Goal: Information Seeking & Learning: Learn about a topic

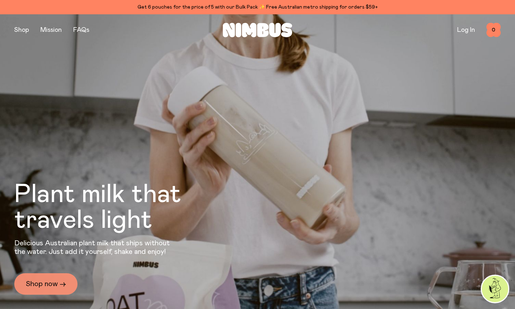
click at [41, 282] on link "Shop now →" at bounding box center [45, 283] width 63 height 21
click at [54, 282] on link "Shop now →" at bounding box center [45, 283] width 63 height 21
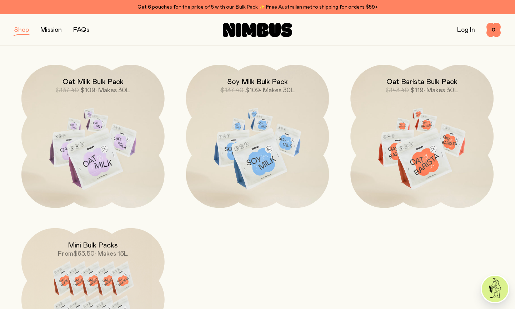
scroll to position [480, 0]
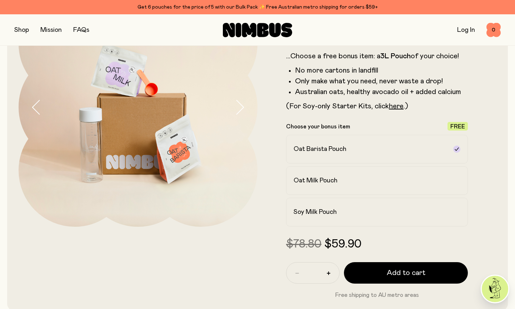
scroll to position [83, 0]
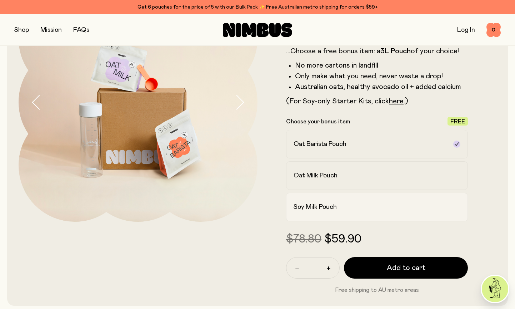
click at [299, 205] on h2 "Soy Milk Pouch" at bounding box center [315, 207] width 43 height 9
click at [303, 182] on label "Oat Milk Pouch" at bounding box center [377, 175] width 182 height 29
click at [301, 146] on h2 "Oat Barista Pouch" at bounding box center [320, 144] width 53 height 9
click at [303, 183] on label "Oat Milk Pouch" at bounding box center [377, 175] width 182 height 29
click at [301, 209] on h2 "Soy Milk Pouch" at bounding box center [315, 207] width 43 height 9
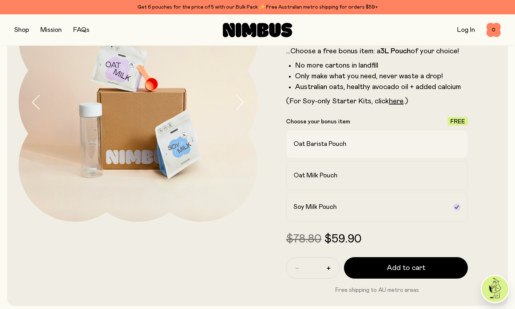
click at [312, 151] on label "Oat Barista Pouch" at bounding box center [377, 144] width 182 height 29
click at [309, 173] on h2 "Oat Milk Pouch" at bounding box center [316, 175] width 44 height 9
click at [313, 139] on label "Oat Barista Pouch" at bounding box center [377, 144] width 182 height 29
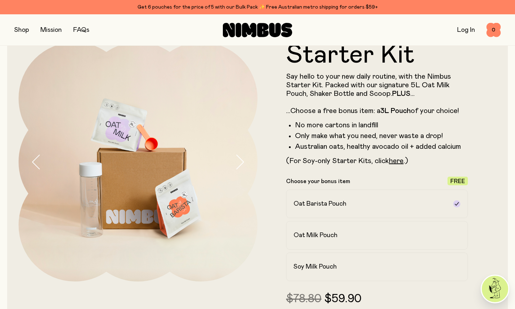
scroll to position [15, 0]
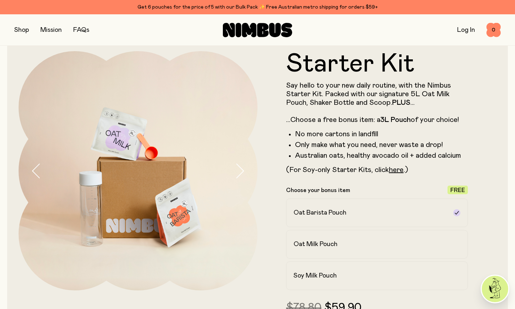
click at [238, 169] on icon "button" at bounding box center [240, 170] width 10 height 15
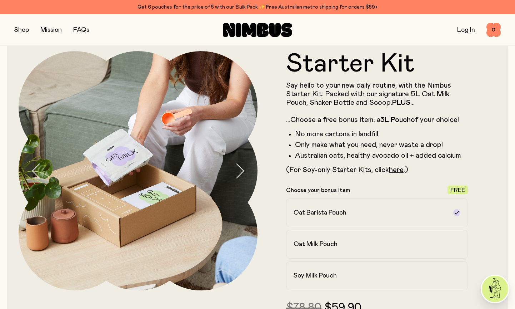
click at [238, 169] on icon "button" at bounding box center [240, 170] width 10 height 15
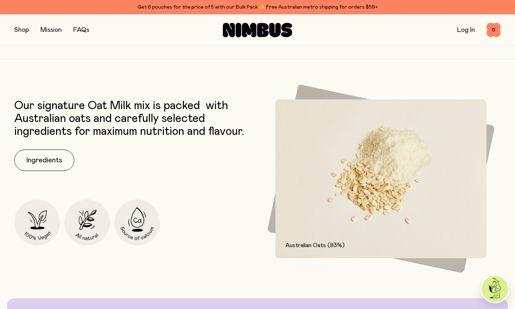
scroll to position [918, 0]
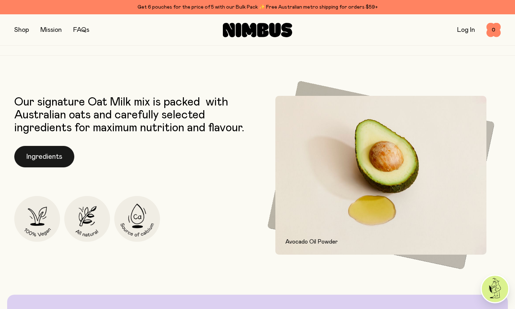
click at [50, 155] on button "Ingredients" at bounding box center [44, 156] width 60 height 21
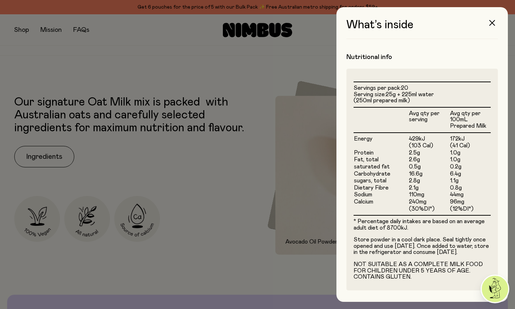
scroll to position [0, 0]
click at [249, 170] on div at bounding box center [257, 154] width 515 height 309
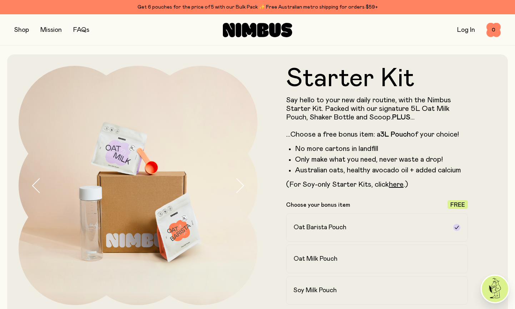
click at [21, 31] on button "button" at bounding box center [21, 30] width 15 height 10
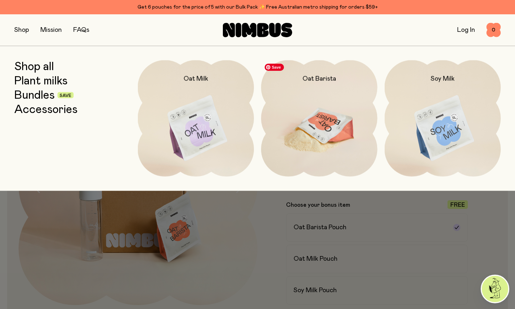
click at [340, 130] on img at bounding box center [319, 128] width 116 height 136
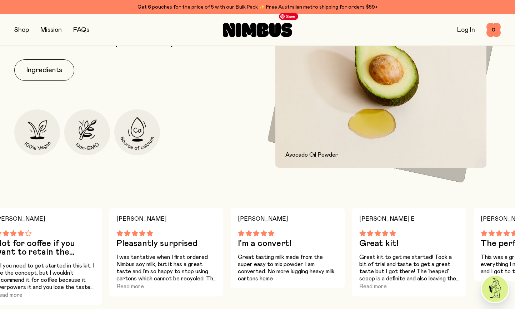
scroll to position [334, 0]
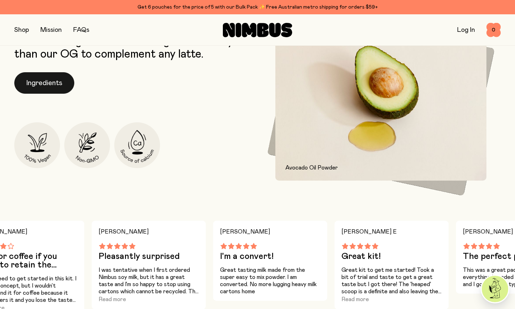
click at [63, 88] on button "Ingredients" at bounding box center [44, 82] width 60 height 21
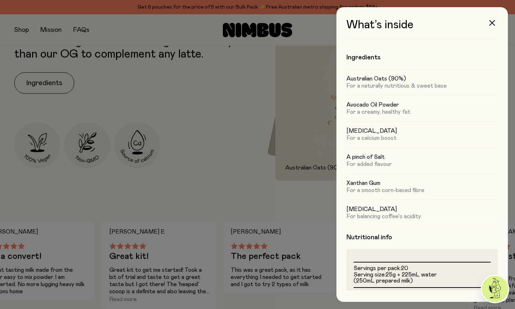
scroll to position [0, 0]
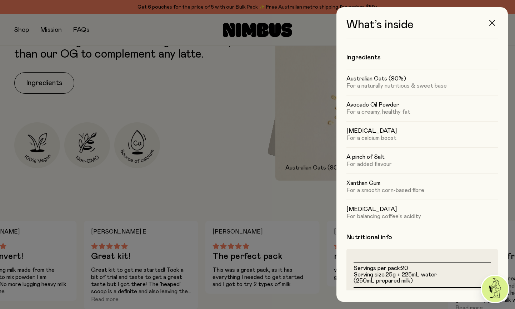
click at [492, 25] on icon "button" at bounding box center [492, 23] width 6 height 6
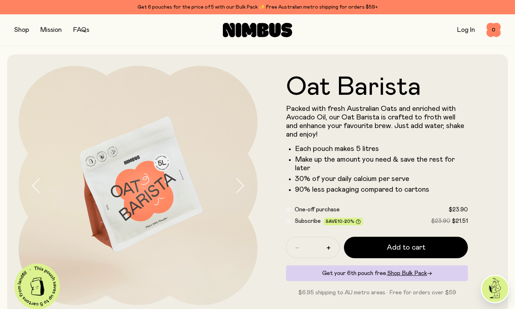
click at [27, 32] on button "button" at bounding box center [21, 30] width 15 height 10
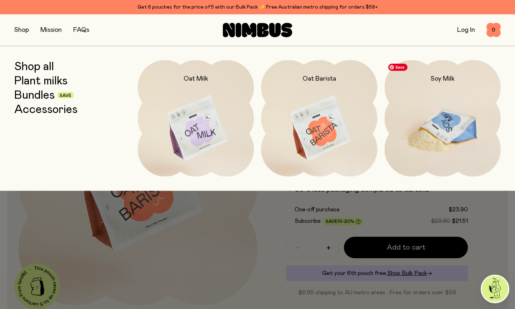
click at [446, 128] on img at bounding box center [443, 128] width 116 height 136
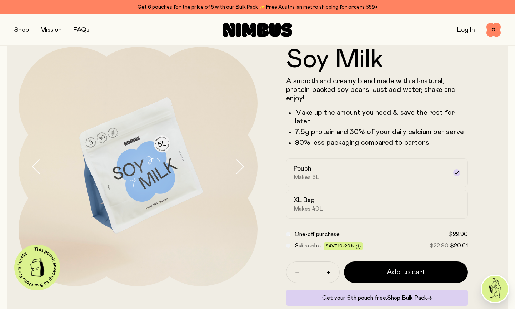
scroll to position [22, 0]
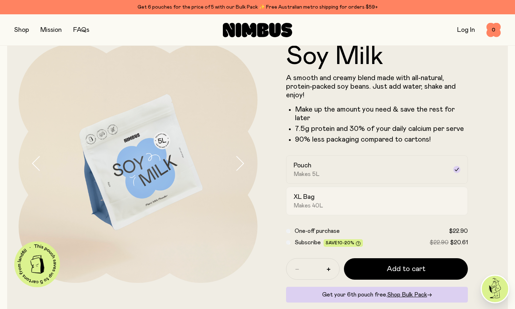
click at [297, 204] on span "Makes 40L" at bounding box center [309, 205] width 30 height 7
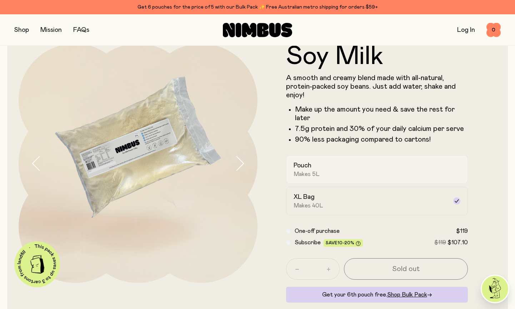
click at [305, 177] on span "Makes 5L" at bounding box center [307, 173] width 26 height 7
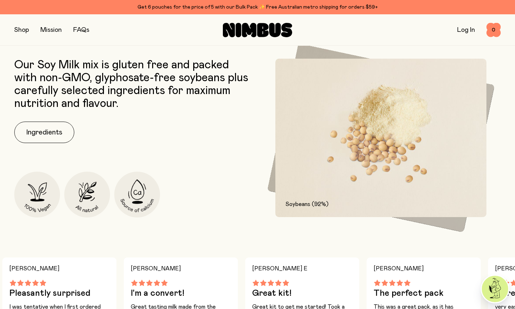
scroll to position [322, 0]
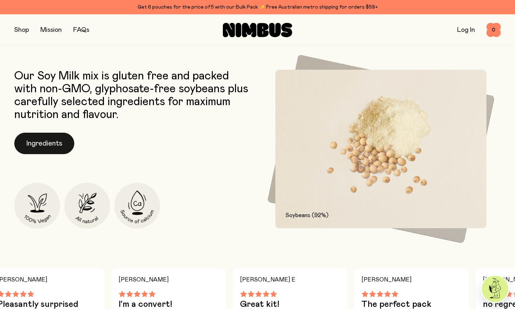
click at [56, 145] on button "Ingredients" at bounding box center [44, 143] width 60 height 21
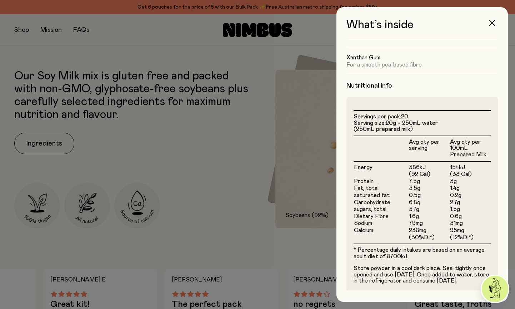
scroll to position [126, 0]
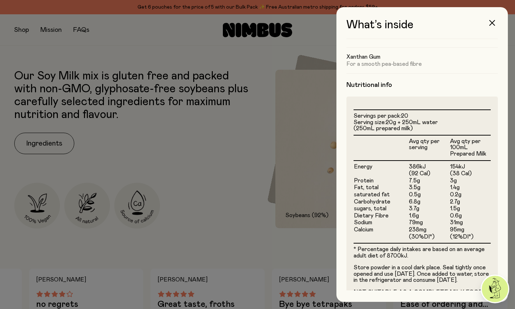
click at [259, 170] on div at bounding box center [257, 154] width 515 height 309
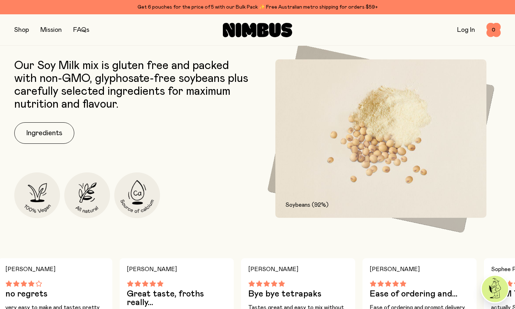
scroll to position [335, 0]
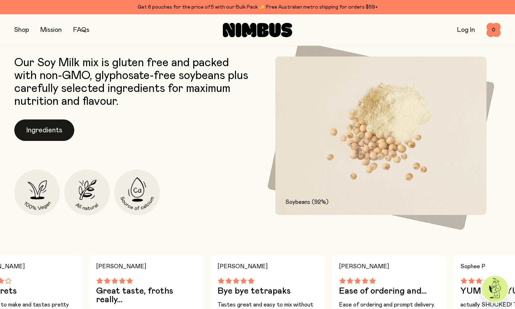
click at [55, 130] on button "Ingredients" at bounding box center [44, 129] width 60 height 21
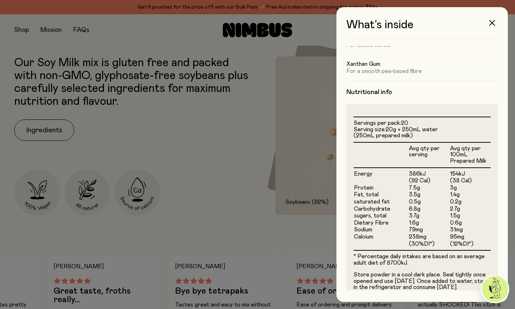
scroll to position [120, 0]
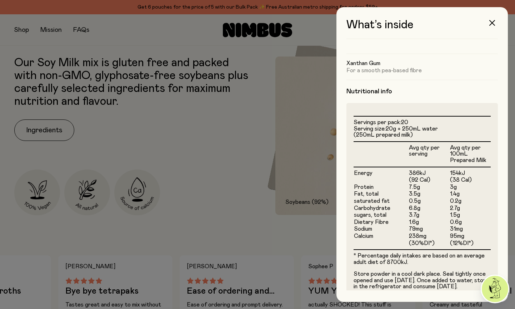
click at [294, 216] on div at bounding box center [257, 154] width 515 height 309
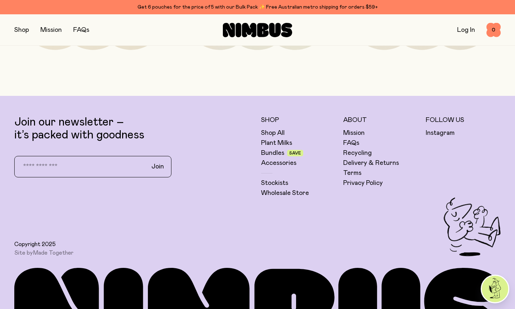
scroll to position [1759, 0]
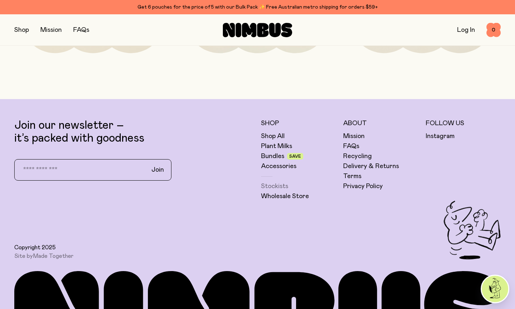
click at [273, 182] on link "Stockists" at bounding box center [274, 186] width 27 height 9
